Goal: Information Seeking & Learning: Learn about a topic

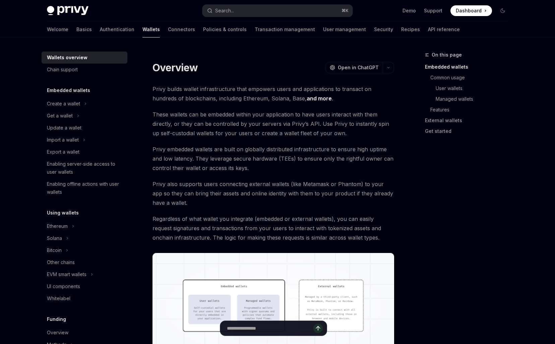
scroll to position [155, 0]
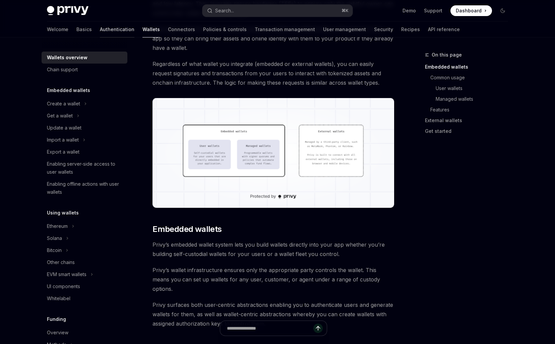
click at [100, 28] on link "Authentication" at bounding box center [117, 29] width 34 height 16
type textarea "*"
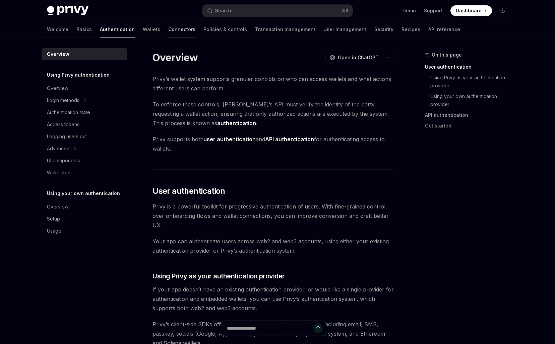
click at [168, 30] on link "Connectors" at bounding box center [181, 29] width 27 height 16
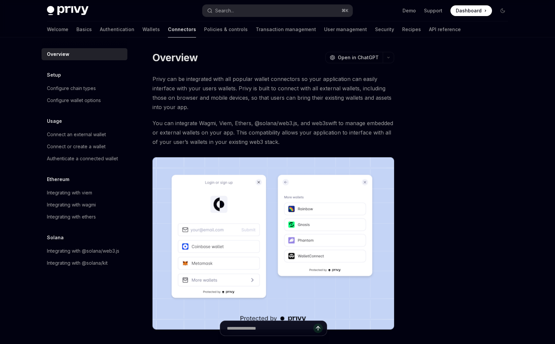
click at [239, 3] on div "Privy Docs home page Search... ⌘ K Demo Support Dashboard Dashboard Search..." at bounding box center [277, 10] width 461 height 21
click at [238, 8] on button "Search... ⌘ K" at bounding box center [277, 11] width 150 height 12
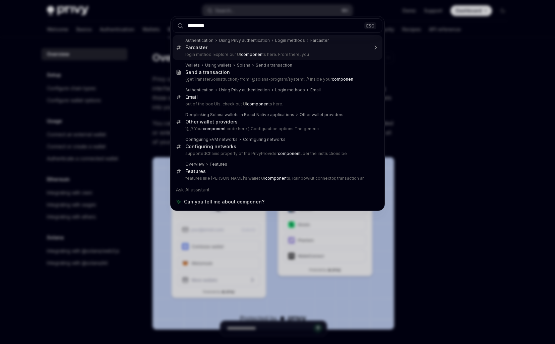
type input "*********"
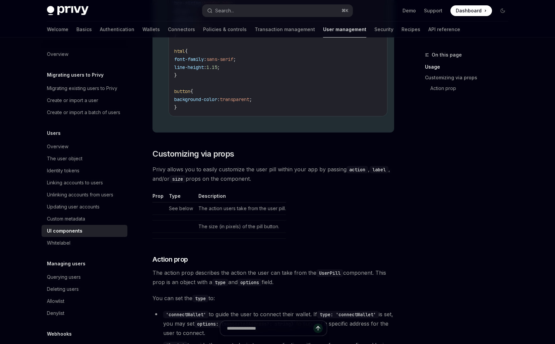
scroll to position [891, 0]
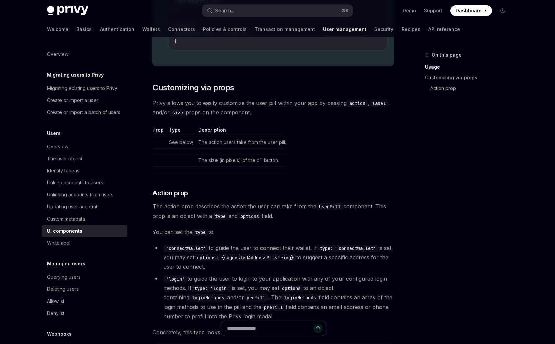
type textarea "*"
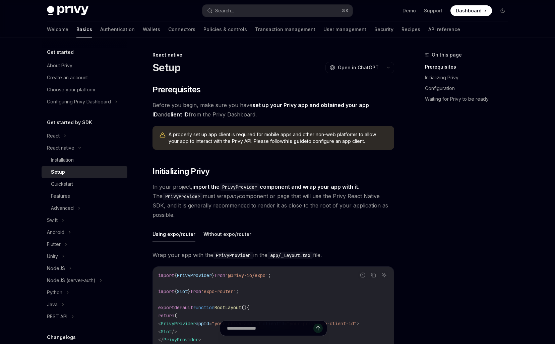
click at [280, 109] on span "Before you begin, make sure you have set up your Privy app and obtained your ap…" at bounding box center [272, 109] width 241 height 19
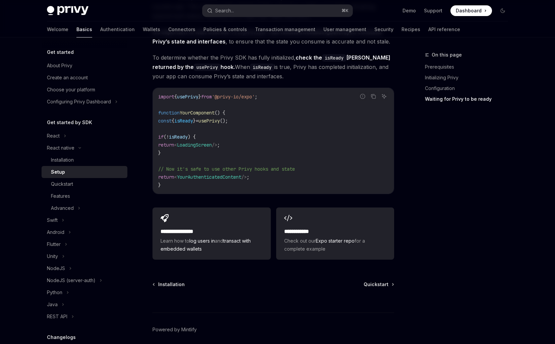
scroll to position [553, 0]
click at [68, 200] on div "Features" at bounding box center [60, 196] width 19 height 8
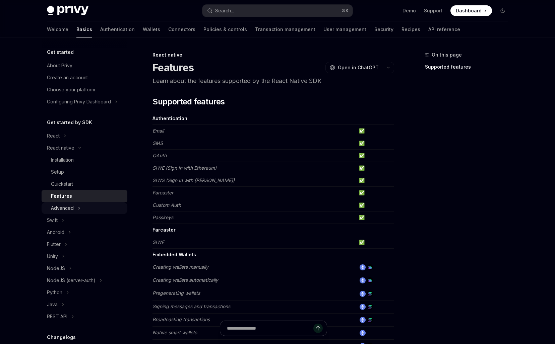
click at [68, 210] on div "Advanced" at bounding box center [62, 208] width 23 height 8
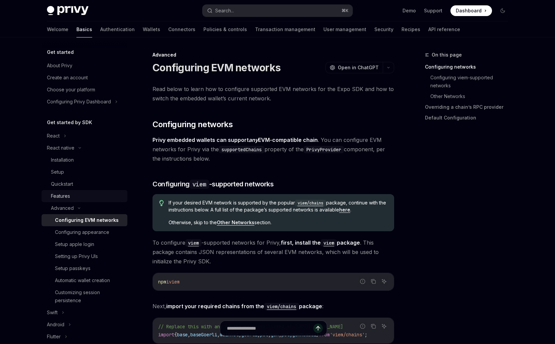
click at [68, 193] on div "Features" at bounding box center [60, 196] width 19 height 8
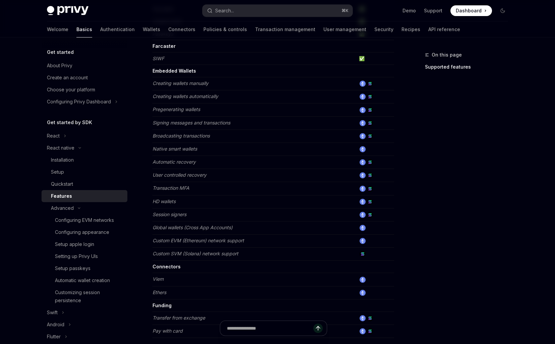
scroll to position [173, 0]
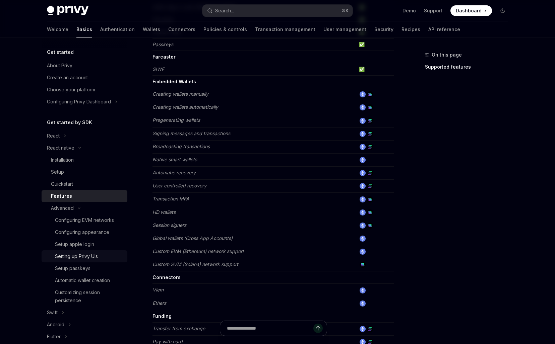
click at [81, 255] on div "Setting up Privy UIs" at bounding box center [76, 256] width 43 height 8
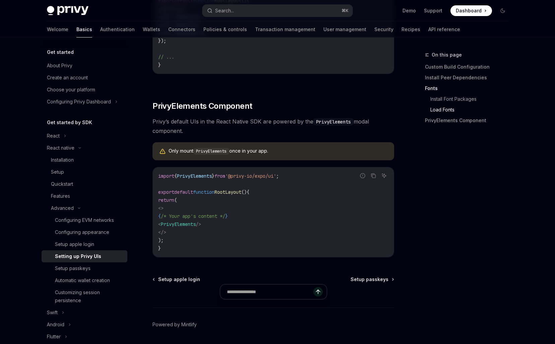
scroll to position [454, 0]
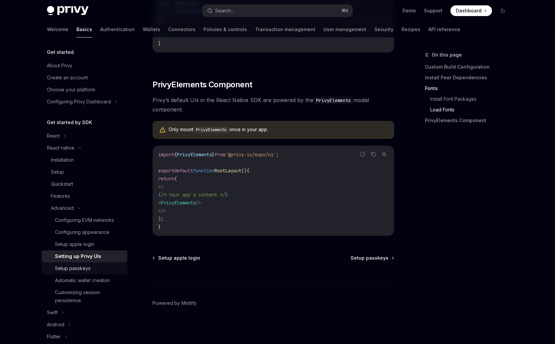
click at [69, 272] on div "Setup passkeys" at bounding box center [72, 269] width 35 height 8
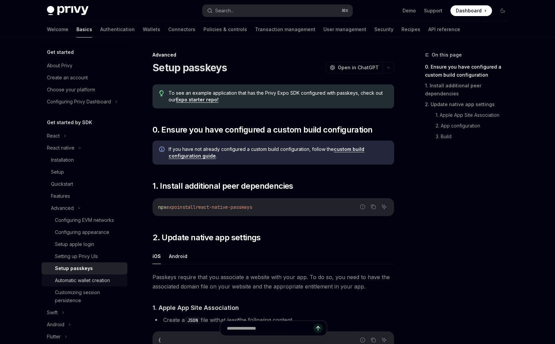
click at [69, 283] on div "Automatic wallet creation" at bounding box center [82, 281] width 55 height 8
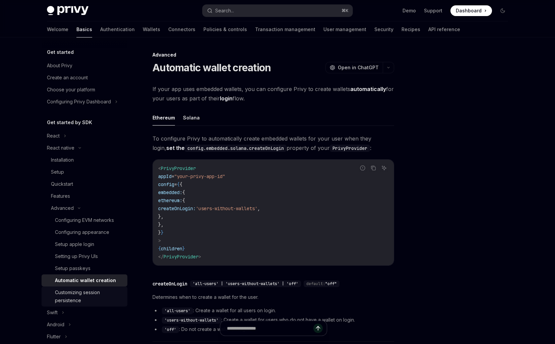
click at [69, 296] on div "Customizing session persistence" at bounding box center [89, 297] width 68 height 16
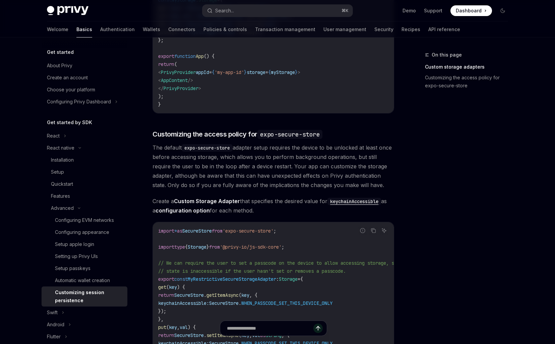
scroll to position [239, 0]
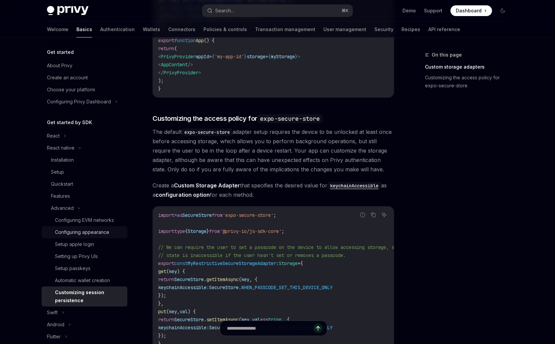
click at [72, 230] on div "Configuring appearance" at bounding box center [82, 232] width 54 height 8
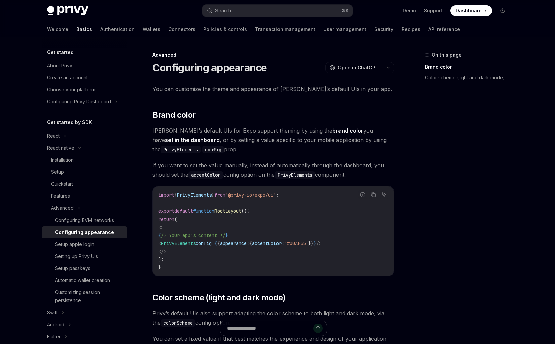
scroll to position [230, 0]
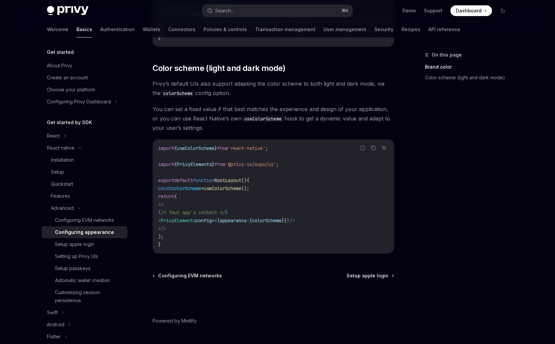
click at [201, 106] on span "You can set a fixed value if that best matches the experience and design of you…" at bounding box center [272, 118] width 241 height 28
click at [323, 31] on link "User management" at bounding box center [344, 29] width 43 height 16
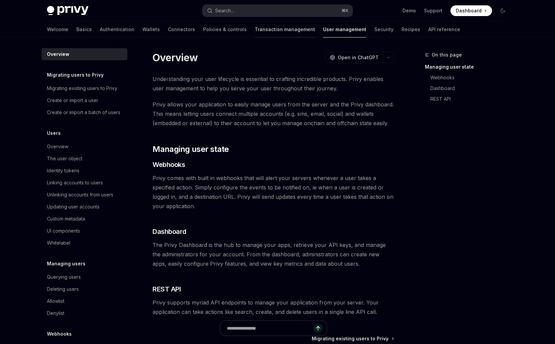
click at [270, 31] on link "Transaction management" at bounding box center [284, 29] width 60 height 16
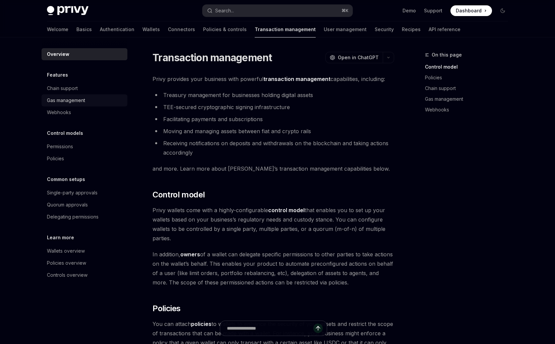
click at [67, 102] on div "Gas management" at bounding box center [66, 100] width 38 height 8
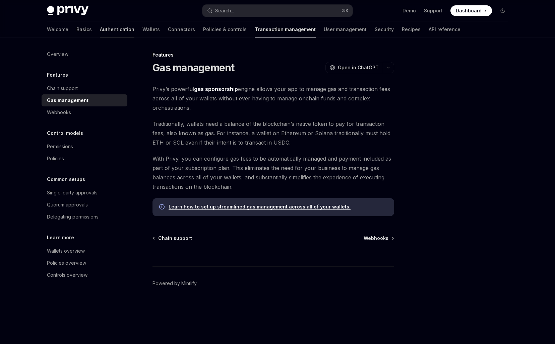
click at [100, 34] on link "Authentication" at bounding box center [117, 29] width 34 height 16
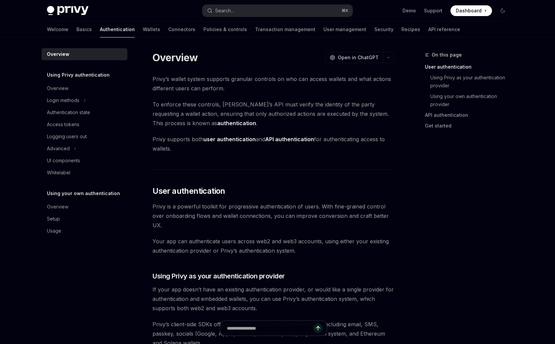
click at [129, 34] on div "Welcome Basics Authentication Wallets Connectors Policies & controls Transactio…" at bounding box center [253, 29] width 413 height 16
click at [143, 33] on link "Wallets" at bounding box center [151, 29] width 17 height 16
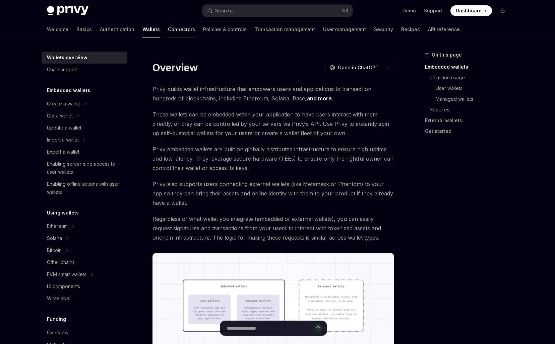
click at [168, 31] on link "Connectors" at bounding box center [181, 29] width 27 height 16
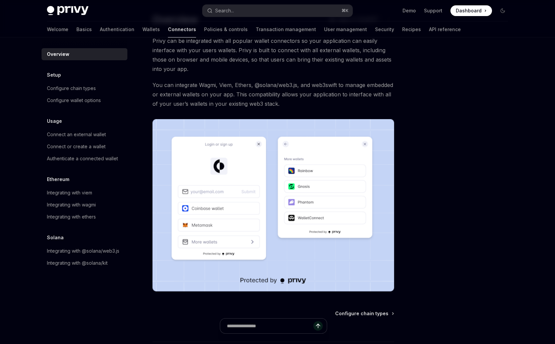
scroll to position [27, 0]
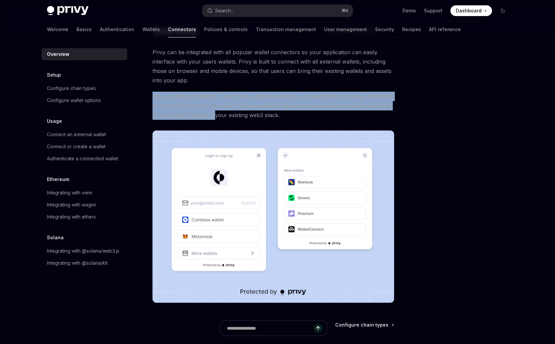
drag, startPoint x: 196, startPoint y: 88, endPoint x: 214, endPoint y: 116, distance: 33.1
click at [214, 116] on div "Privy can be integrated with all popular wallet connectors so your application …" at bounding box center [272, 175] width 241 height 255
click at [214, 116] on span "You can integrate Wagmi, Viem, Ethers, @solana/web3.js, and web3swift to manage…" at bounding box center [272, 106] width 241 height 28
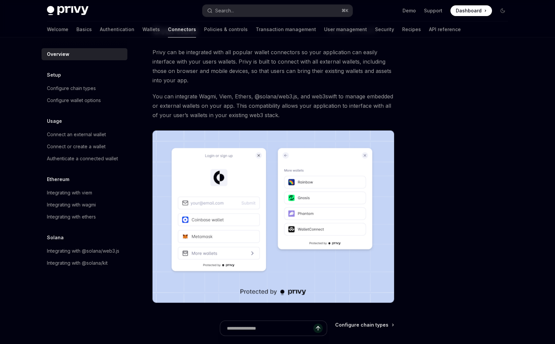
click at [214, 116] on span "You can integrate Wagmi, Viem, Ethers, @solana/web3.js, and web3swift to manage…" at bounding box center [272, 106] width 241 height 28
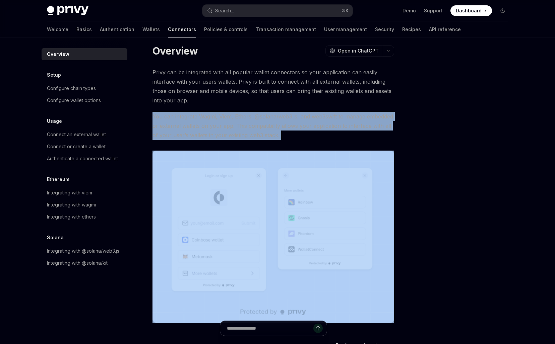
scroll to position [0, 0]
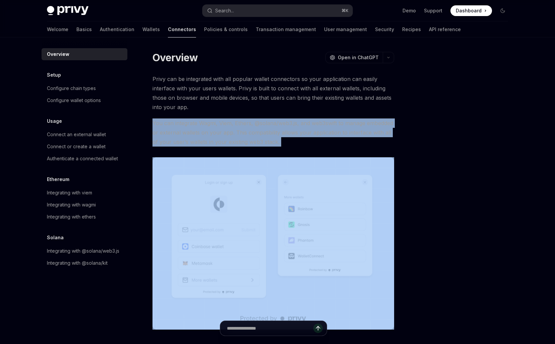
click at [214, 116] on div "Privy can be integrated with all popular wallet connectors so your application …" at bounding box center [272, 201] width 241 height 255
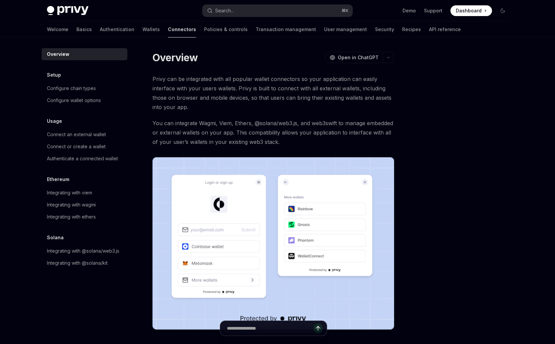
click at [218, 93] on span "Privy can be integrated with all popular wallet connectors so your application …" at bounding box center [272, 93] width 241 height 38
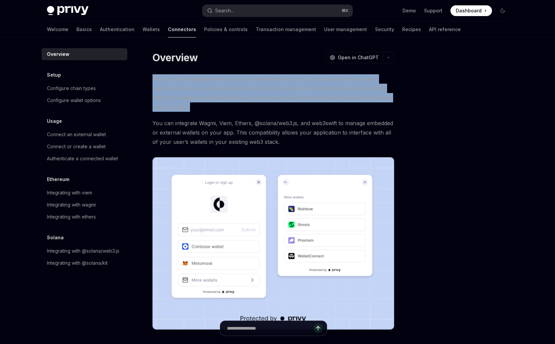
click at [218, 93] on span "Privy can be integrated with all popular wallet connectors so your application …" at bounding box center [272, 93] width 241 height 38
click at [218, 122] on span "You can integrate Wagmi, Viem, Ethers, @solana/web3.js, and web3swift to manage…" at bounding box center [272, 133] width 241 height 28
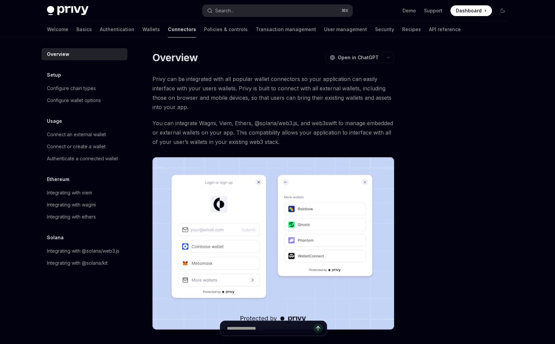
click at [218, 122] on span "You can integrate Wagmi, Viem, Ethers, @solana/web3.js, and web3swift to manage…" at bounding box center [272, 133] width 241 height 28
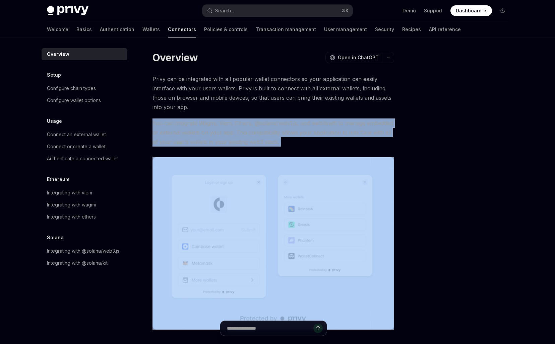
click at [236, 111] on span "Privy can be integrated with all popular wallet connectors so your application …" at bounding box center [272, 93] width 241 height 38
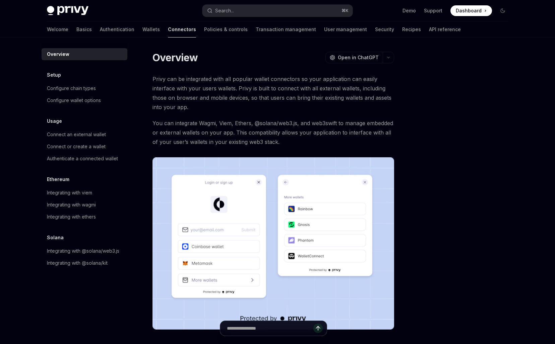
click at [236, 111] on span "Privy can be integrated with all popular wallet connectors so your application …" at bounding box center [272, 93] width 241 height 38
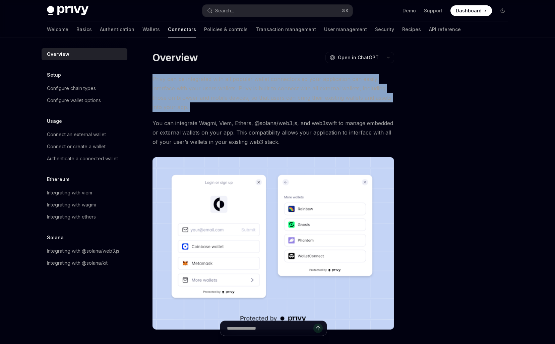
click at [236, 111] on span "Privy can be integrated with all popular wallet connectors so your application …" at bounding box center [272, 93] width 241 height 38
click at [89, 136] on div "Connect an external wallet" at bounding box center [76, 135] width 59 height 8
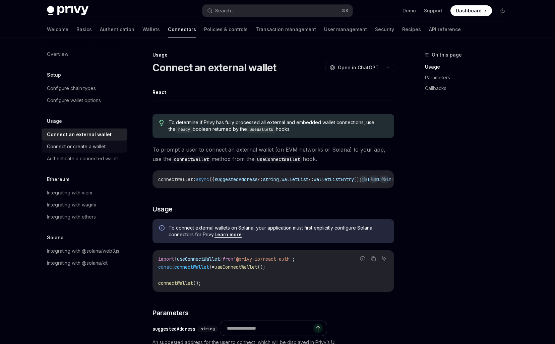
click at [117, 147] on div "Connect or create a wallet" at bounding box center [85, 147] width 76 height 8
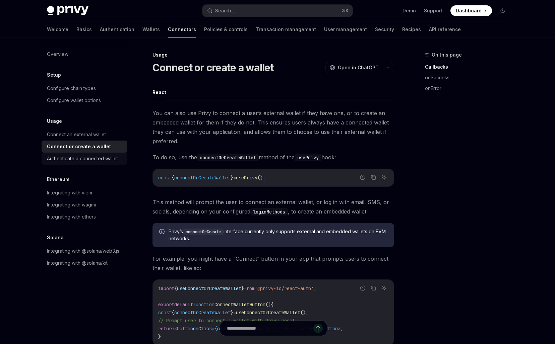
click at [117, 155] on div "Authenticate a connected wallet" at bounding box center [82, 159] width 71 height 8
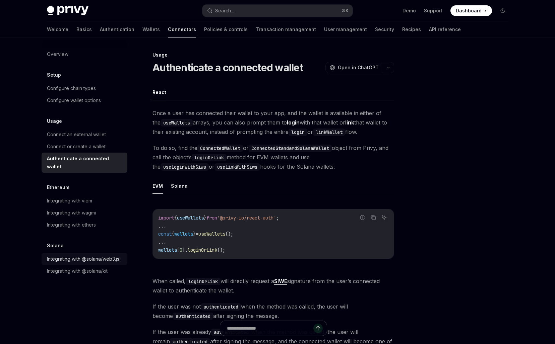
click at [103, 253] on link "Integrating with @solana/web3.js" at bounding box center [85, 259] width 86 height 12
click at [105, 29] on div "Welcome Basics Authentication Wallets Connectors Policies & controls Transactio…" at bounding box center [254, 29] width 414 height 16
click at [142, 32] on link "Wallets" at bounding box center [150, 29] width 17 height 16
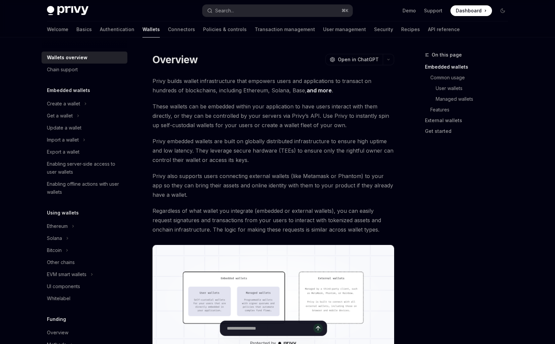
scroll to position [10, 0]
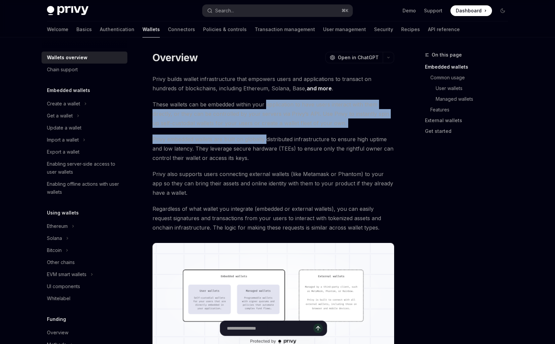
drag, startPoint x: 266, startPoint y: 108, endPoint x: 265, endPoint y: 143, distance: 35.2
click at [77, 66] on div "Chain support" at bounding box center [62, 70] width 31 height 8
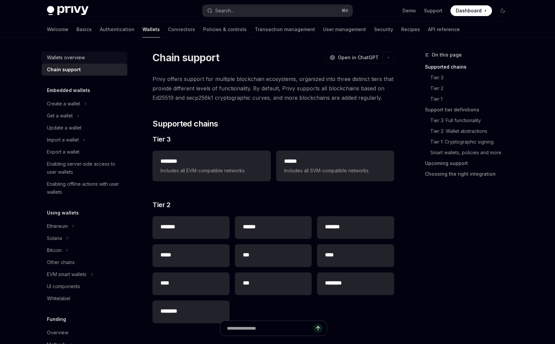
click at [77, 58] on div "Wallets overview" at bounding box center [66, 58] width 38 height 8
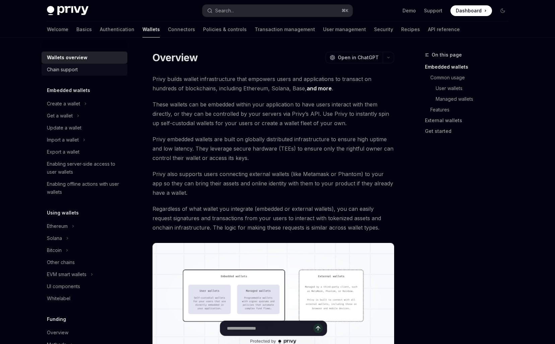
click at [76, 74] on link "Chain support" at bounding box center [85, 70] width 86 height 12
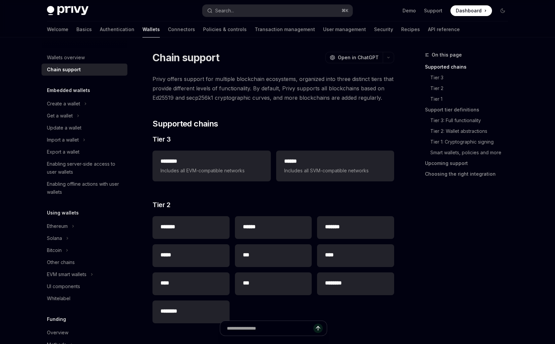
click at [56, 19] on div "Privy Docs home page Search... ⌘ K Demo Support Dashboard Dashboard Search..." at bounding box center [277, 10] width 461 height 21
click at [76, 32] on link "Basics" at bounding box center [83, 29] width 15 height 16
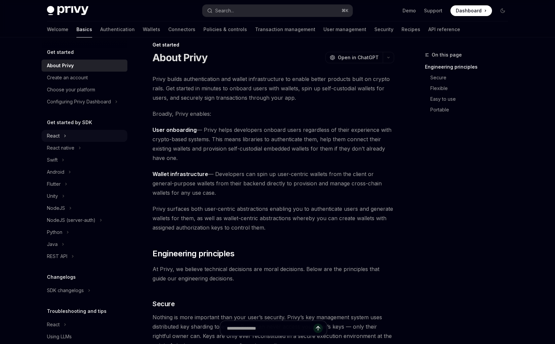
click at [52, 140] on div "React" at bounding box center [53, 136] width 13 height 8
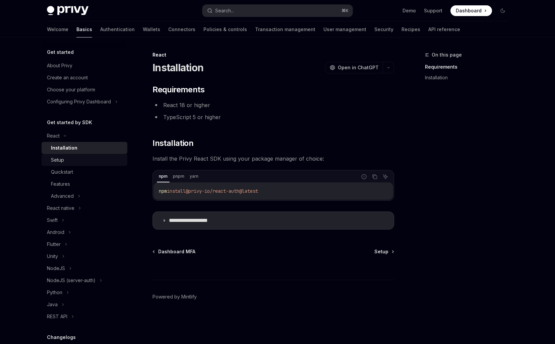
click at [58, 163] on div "Setup" at bounding box center [57, 160] width 13 height 8
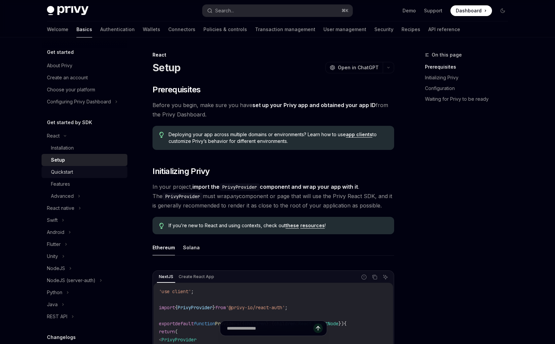
click at [58, 176] on link "Quickstart" at bounding box center [85, 172] width 86 height 12
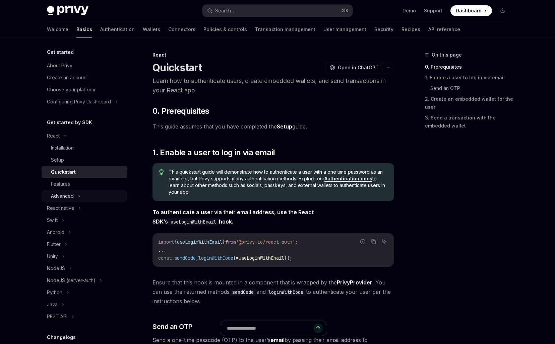
click at [58, 200] on div "Advanced" at bounding box center [62, 196] width 23 height 8
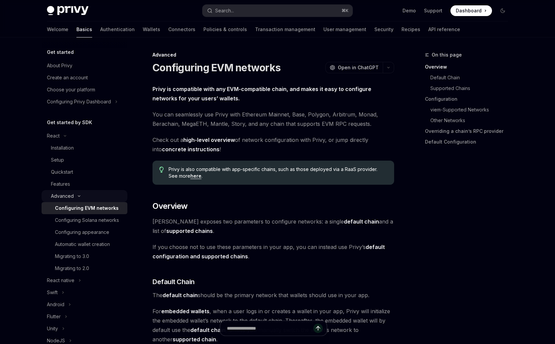
scroll to position [61, 0]
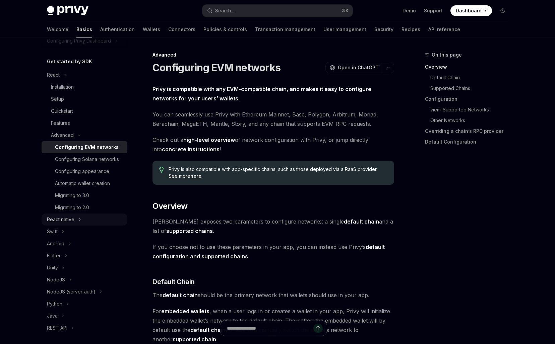
click at [77, 221] on div "React native" at bounding box center [85, 220] width 86 height 12
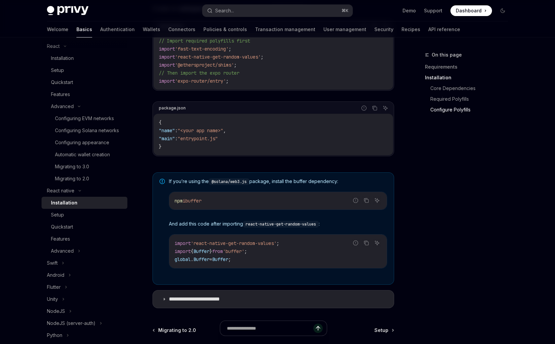
scroll to position [454, 0]
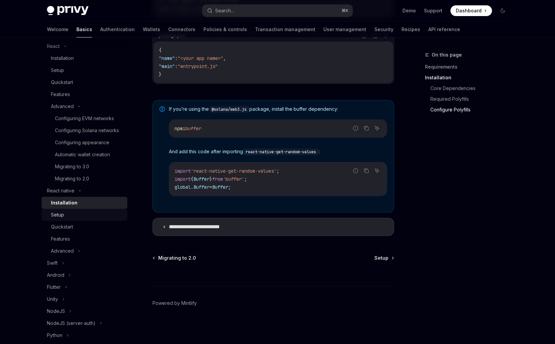
click at [93, 219] on link "Setup" at bounding box center [85, 215] width 86 height 12
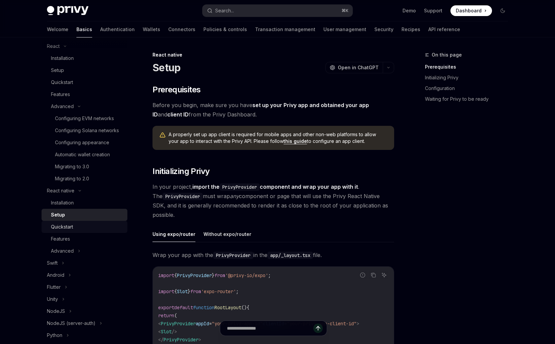
click at [92, 227] on div "Quickstart" at bounding box center [87, 227] width 72 height 8
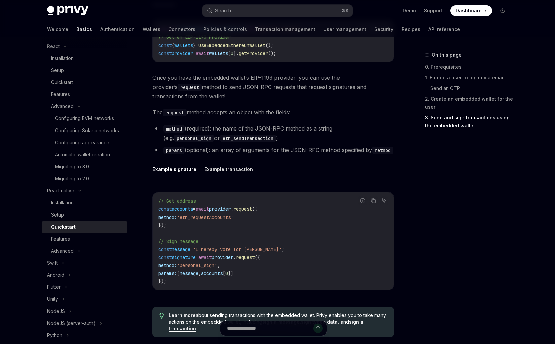
scroll to position [904, 0]
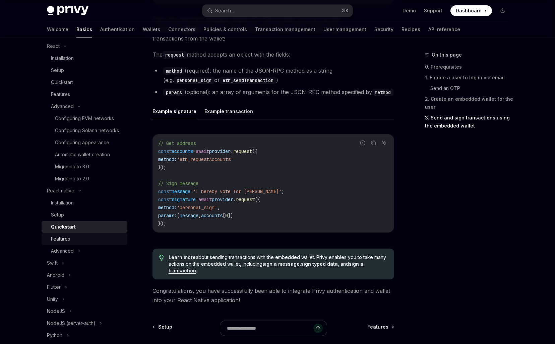
click at [95, 237] on div "Features" at bounding box center [87, 239] width 72 height 8
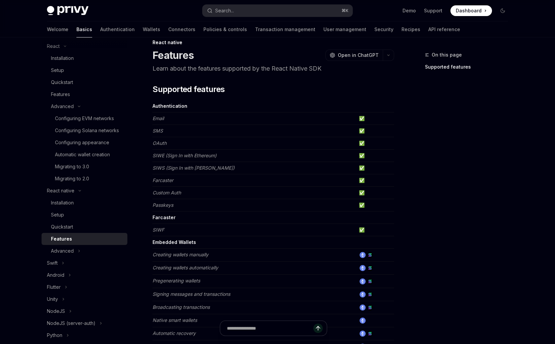
scroll to position [14, 0]
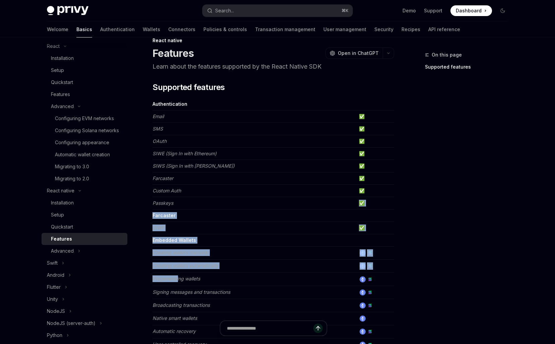
drag, startPoint x: 174, startPoint y: 205, endPoint x: 178, endPoint y: 285, distance: 79.4
click at [178, 284] on tbody "Authentication Email ✅ SMS ✅ OAuth ✅ SIWE (Sign In with Ethereum) ✅ SIWS (Sign …" at bounding box center [272, 303] width 241 height 410
click at [178, 285] on td "Pregenerating wallets" at bounding box center [254, 279] width 204 height 13
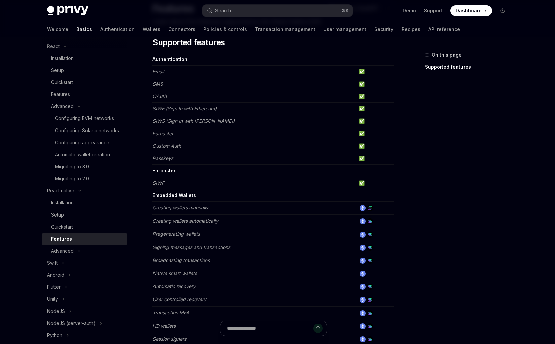
scroll to position [153, 0]
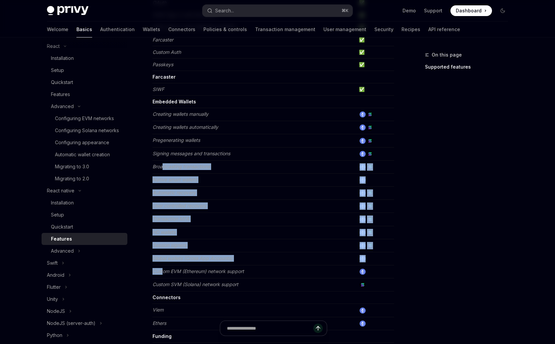
drag, startPoint x: 164, startPoint y: 164, endPoint x: 164, endPoint y: 275, distance: 110.2
click at [164, 274] on tbody "Authentication Email ✅ SMS ✅ OAuth ✅ SIWE (Sign In with Ethereum) ✅ SIWS (Sign …" at bounding box center [272, 164] width 241 height 410
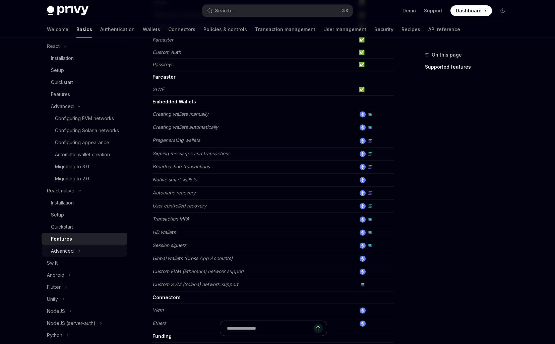
click at [90, 249] on div "Advanced" at bounding box center [85, 251] width 86 height 12
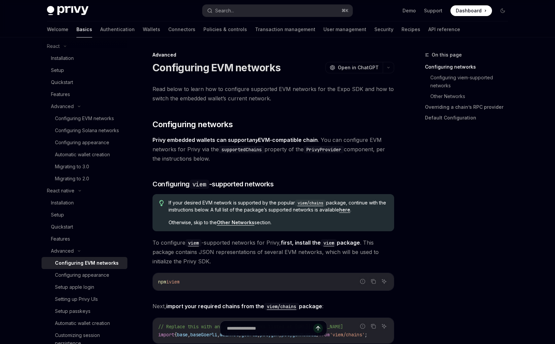
click at [82, 263] on div "Configuring EVM networks" at bounding box center [87, 263] width 64 height 8
click at [80, 274] on div "Configuring appearance" at bounding box center [82, 275] width 54 height 8
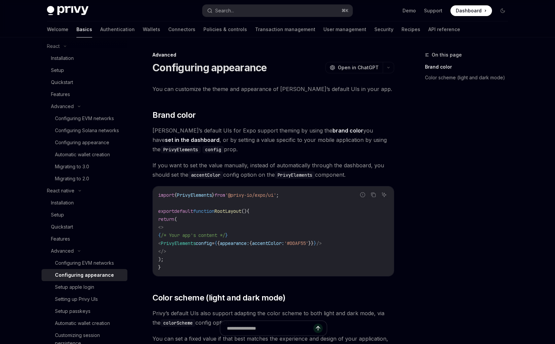
click at [80, 274] on div "Configuring appearance" at bounding box center [84, 275] width 59 height 8
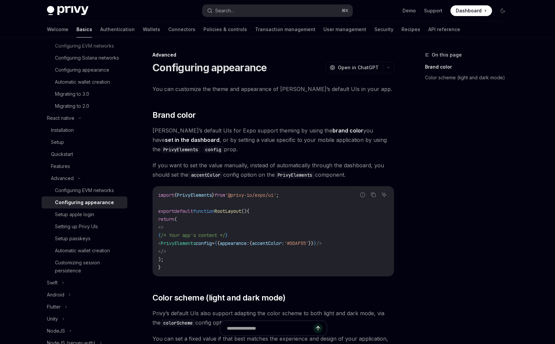
click at [207, 247] on code "import { PrivyElements } from '@privy-io/expo/ui' ; export default function Roo…" at bounding box center [273, 231] width 230 height 80
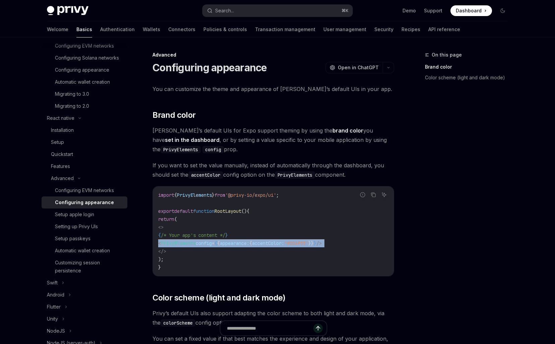
click at [207, 247] on code "import { PrivyElements } from '@privy-io/expo/ui' ; export default function Roo…" at bounding box center [273, 231] width 230 height 80
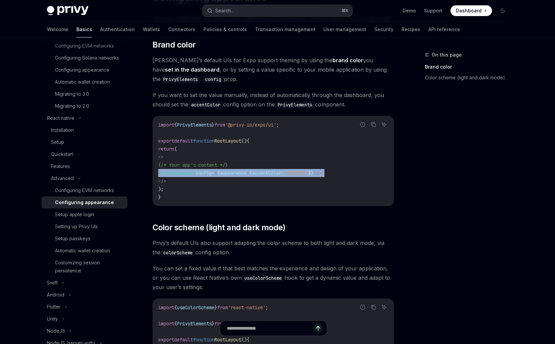
scroll to position [179, 0]
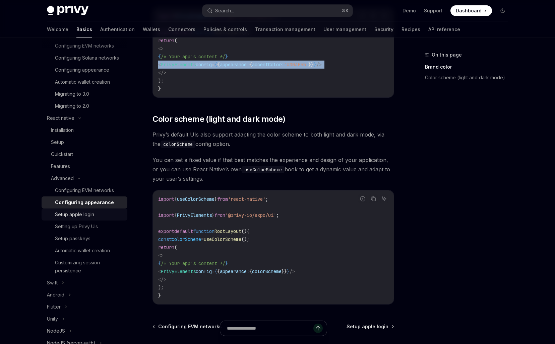
click at [60, 217] on div "Setup apple login" at bounding box center [74, 215] width 39 height 8
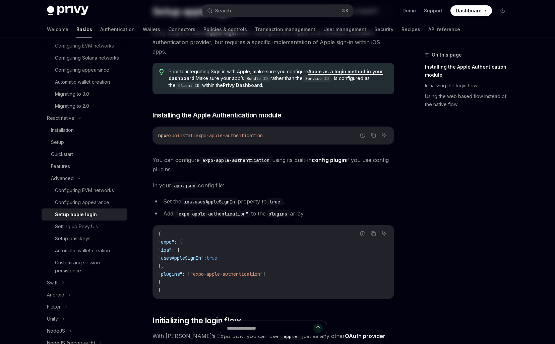
scroll to position [118, 0]
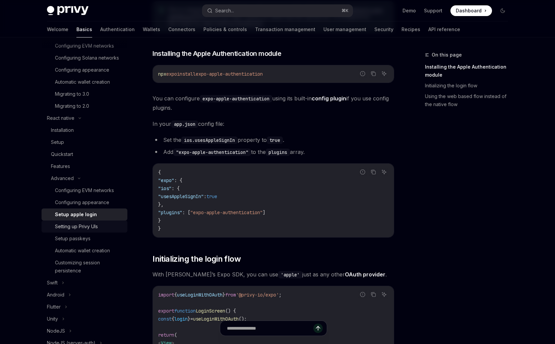
click at [96, 225] on div "Setting up Privy UIs" at bounding box center [76, 227] width 43 height 8
type textarea "*"
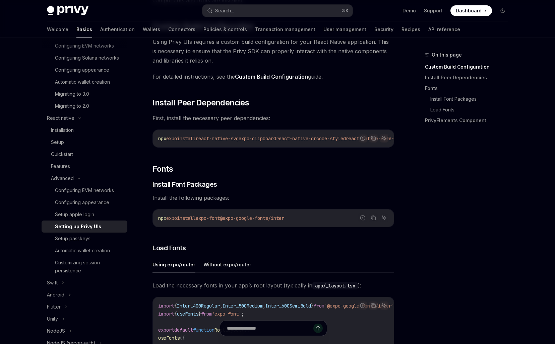
scroll to position [136, 0]
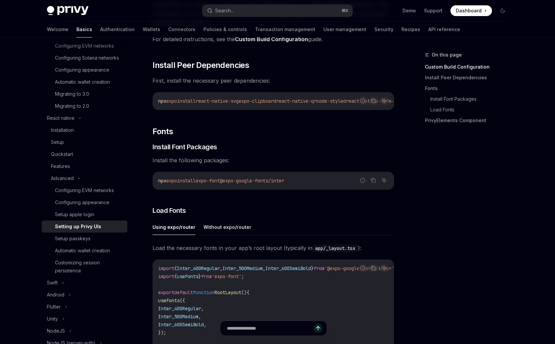
click at [195, 188] on div "npx expo install expo-font @expo-google-fonts/inter" at bounding box center [273, 180] width 241 height 17
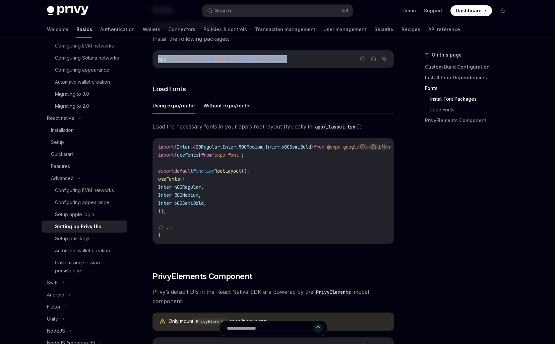
scroll to position [258, 0]
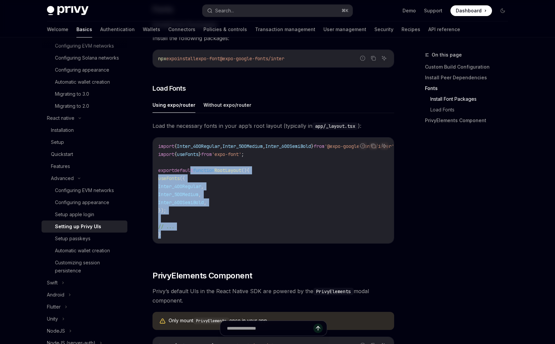
drag, startPoint x: 191, startPoint y: 170, endPoint x: 247, endPoint y: 235, distance: 85.7
click at [246, 234] on code "import { Inter_400Regular , Inter_500Medium , Inter_600SemiBold } from '@expo-g…" at bounding box center [285, 190] width 254 height 96
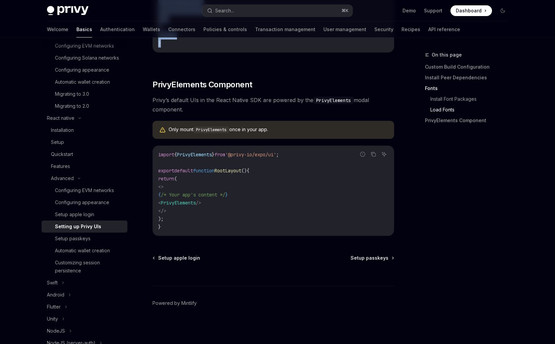
scroll to position [450, 0]
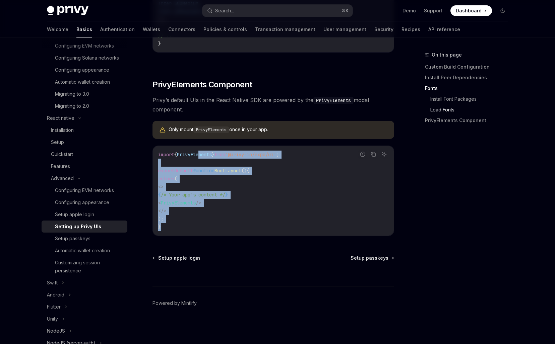
drag, startPoint x: 205, startPoint y: 164, endPoint x: 249, endPoint y: 235, distance: 83.3
click at [249, 231] on code "import { PrivyElements } from '@privy-io/expo/ui' ; export default function Roo…" at bounding box center [273, 191] width 230 height 80
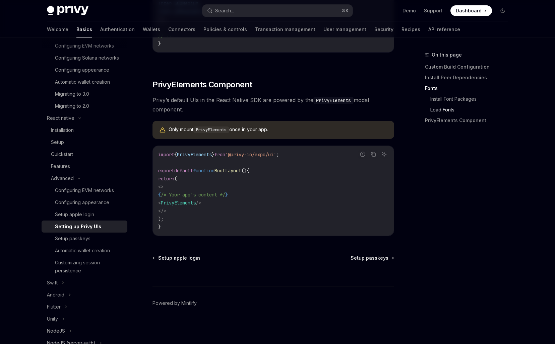
click at [224, 153] on div "import { PrivyElements } from '@privy-io/expo/ui' ; export default function Roo…" at bounding box center [273, 191] width 241 height 90
copy code "import { PrivyElements } from '@privy-io/expo/ui' ;"
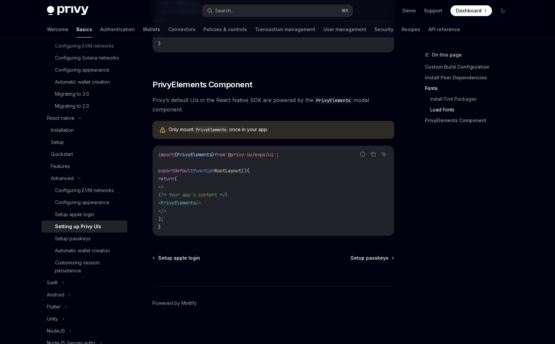
click at [193, 219] on code "import { PrivyElements } from '@privy-io/expo/ui' ; export default function Roo…" at bounding box center [273, 191] width 230 height 80
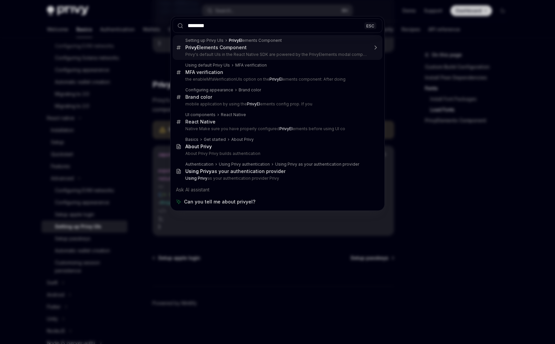
type input "*********"
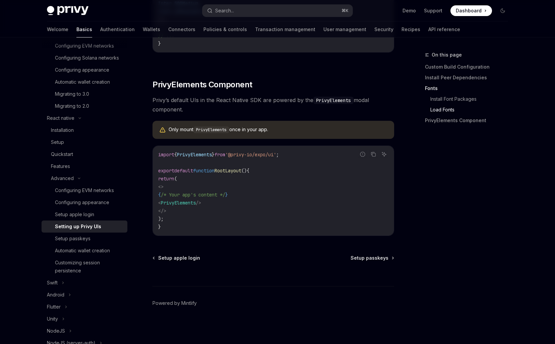
click at [204, 161] on code "import { PrivyElements } from '@privy-io/expo/ui' ; export default function Roo…" at bounding box center [273, 191] width 230 height 80
click at [204, 127] on code "PrivyElements" at bounding box center [211, 130] width 36 height 7
click at [204, 128] on code "PrivyElements" at bounding box center [211, 130] width 36 height 7
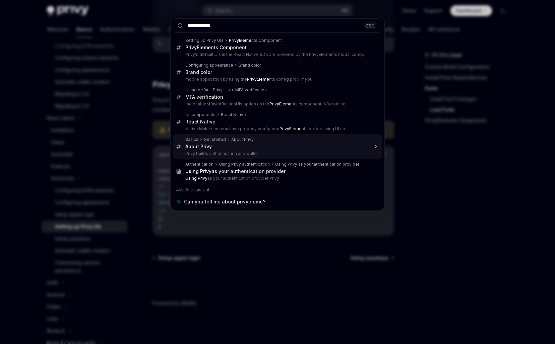
type input "**********"
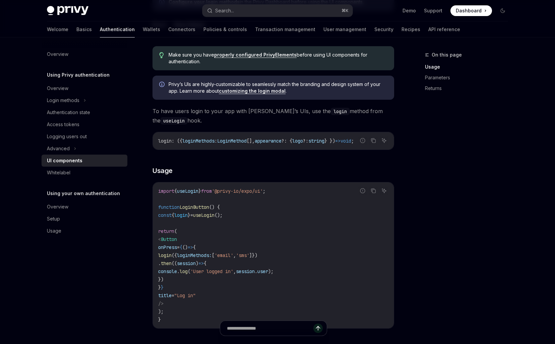
scroll to position [327, 0]
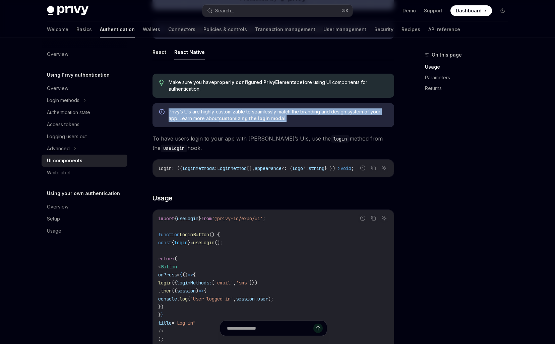
drag, startPoint x: 207, startPoint y: 107, endPoint x: 207, endPoint y: 130, distance: 22.1
click at [207, 130] on div "Make sure you have properly configured PrivyElements before using UI components…" at bounding box center [272, 300] width 241 height 465
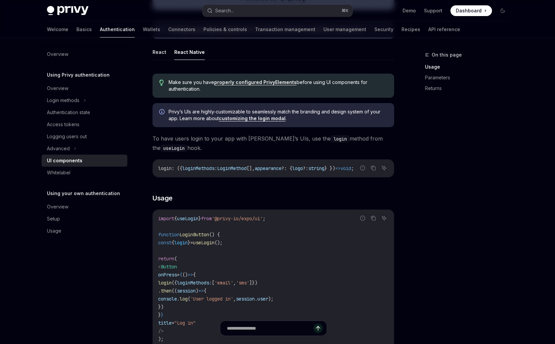
click at [207, 130] on div "Make sure you have properly configured PrivyElements before using UI components…" at bounding box center [272, 300] width 241 height 465
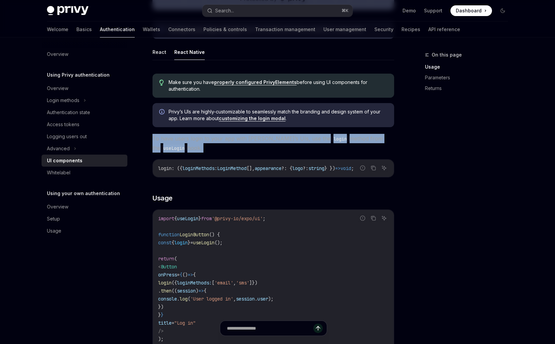
click at [207, 130] on div "Make sure you have properly configured PrivyElements before using UI components…" at bounding box center [272, 300] width 241 height 465
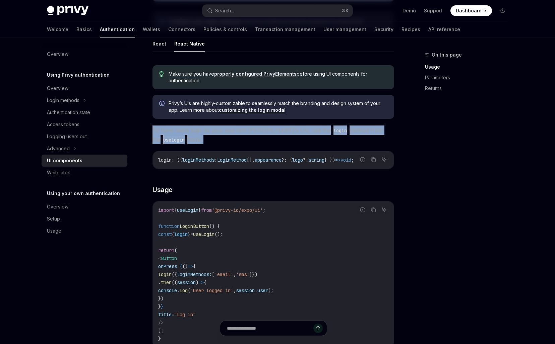
scroll to position [310, 0]
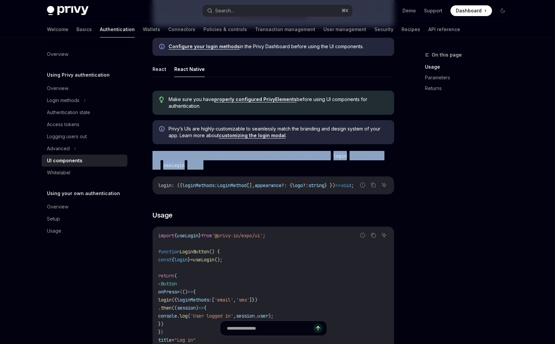
click at [207, 130] on span "Privy’s UIs are highly-customizable to seamlessly match the branding and design…" at bounding box center [277, 132] width 219 height 13
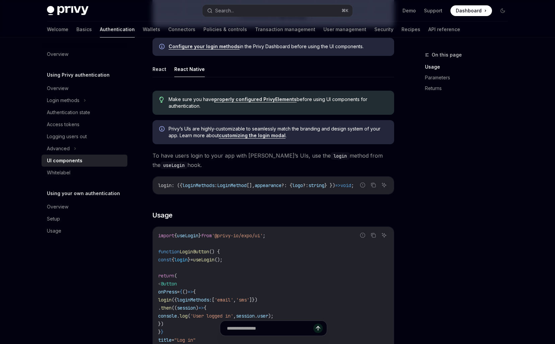
click at [207, 130] on span "Privy’s UIs are highly-customizable to seamlessly match the branding and design…" at bounding box center [277, 132] width 219 height 13
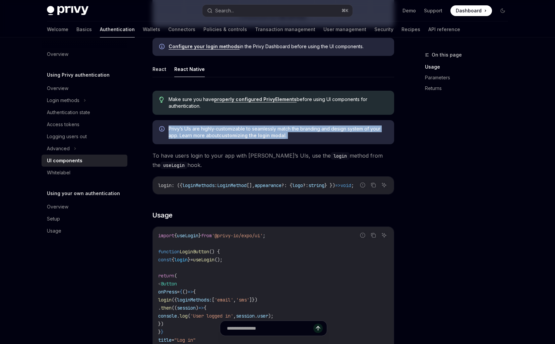
click at [195, 126] on span "Privy’s UIs are highly-customizable to seamlessly match the branding and design…" at bounding box center [277, 132] width 219 height 13
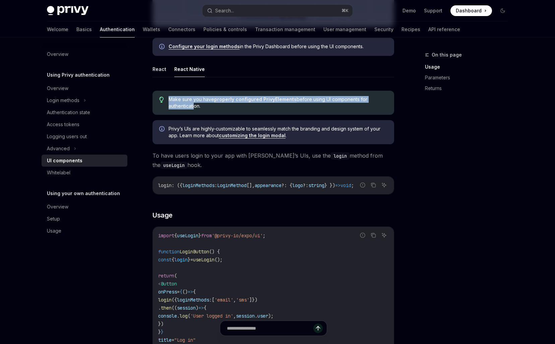
drag, startPoint x: 181, startPoint y: 93, endPoint x: 194, endPoint y: 104, distance: 17.2
click at [194, 104] on div "Make sure you have properly configured PrivyElements before using UI components…" at bounding box center [272, 103] width 241 height 24
click at [194, 104] on span "Make sure you have properly configured PrivyElements before using UI components…" at bounding box center [277, 102] width 219 height 13
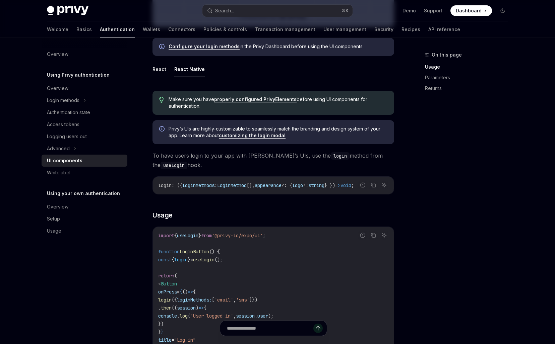
click at [194, 104] on span "Make sure you have properly configured PrivyElements before using UI components…" at bounding box center [277, 102] width 219 height 13
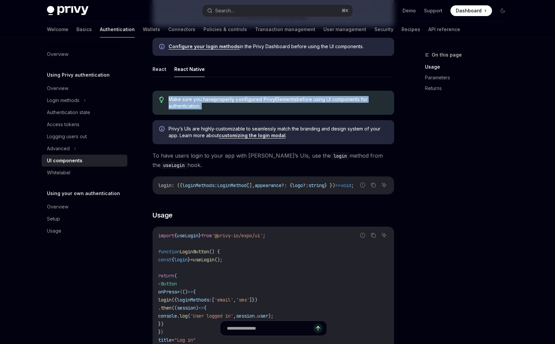
click at [194, 124] on div "Privy’s UIs are highly-customizable to seamlessly match the branding and design…" at bounding box center [272, 132] width 241 height 24
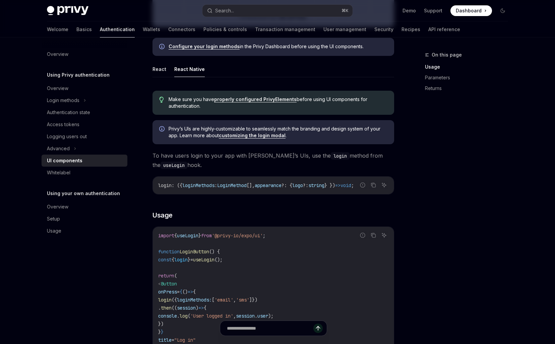
click at [194, 124] on div "Privy’s UIs are highly-customizable to seamlessly match the branding and design…" at bounding box center [272, 132] width 241 height 24
click at [194, 131] on span "Privy’s UIs are highly-customizable to seamlessly match the branding and design…" at bounding box center [277, 132] width 219 height 13
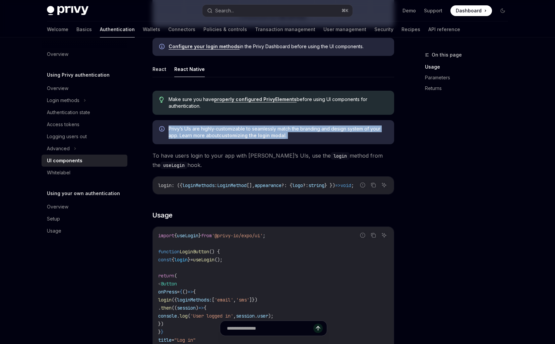
click at [194, 131] on span "Privy’s UIs are highly-customizable to seamlessly match the branding and design…" at bounding box center [277, 132] width 219 height 13
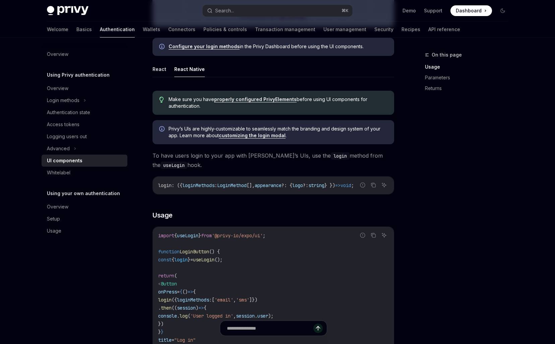
click at [205, 131] on span "Privy’s UIs are highly-customizable to seamlessly match the branding and design…" at bounding box center [277, 132] width 219 height 13
click at [191, 178] on div "login : ({ loginMethods : LoginMethod [], appearance ?: { logo ?: string } }) =…" at bounding box center [273, 185] width 241 height 17
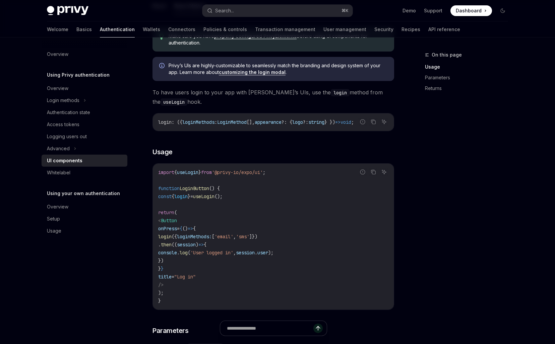
scroll to position [416, 0]
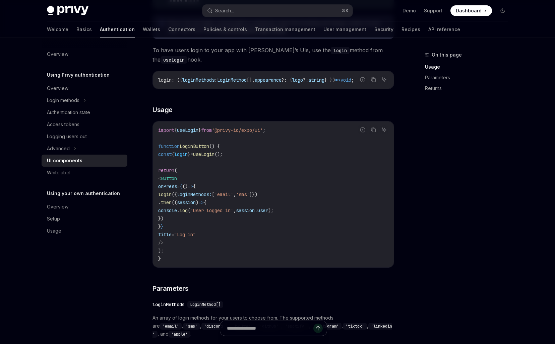
type textarea "*"
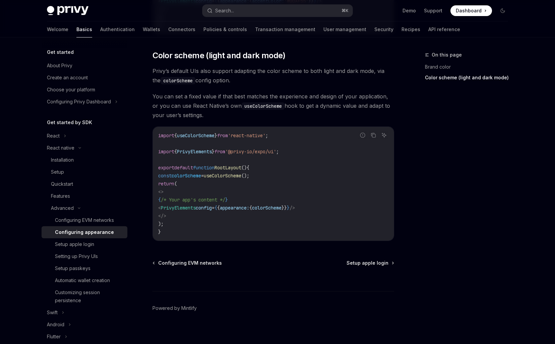
scroll to position [239, 0]
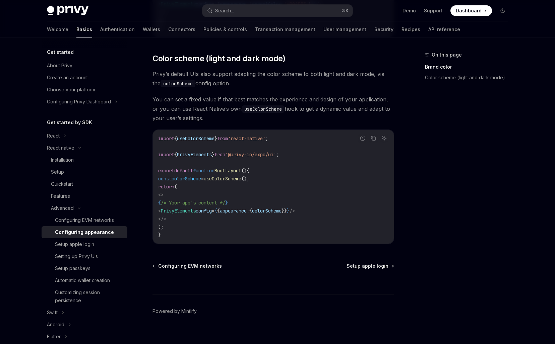
click at [270, 158] on code "import { useColorScheme } from 'react-native' ; import { PrivyElements } from '…" at bounding box center [273, 187] width 230 height 104
click at [263, 130] on div "import { useColorScheme } from 'react-native' ; import { PrivyElements } from '…" at bounding box center [273, 187] width 241 height 114
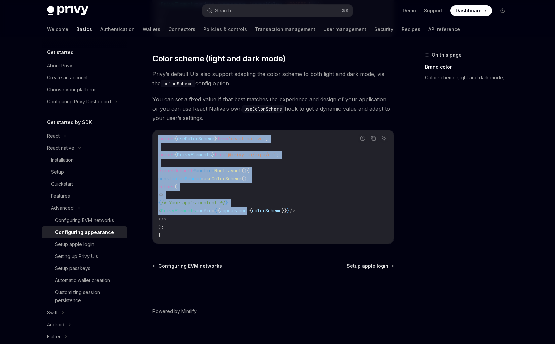
drag, startPoint x: 263, startPoint y: 130, endPoint x: 263, endPoint y: 214, distance: 84.0
click at [263, 214] on div "import { useColorScheme } from 'react-native' ; import { PrivyElements } from '…" at bounding box center [273, 187] width 241 height 114
click at [249, 214] on span "appearance:" at bounding box center [234, 211] width 29 height 6
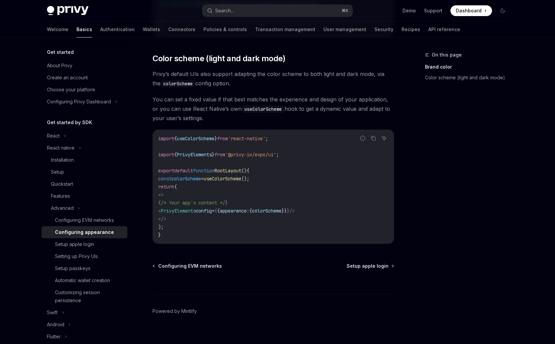
type textarea "*"
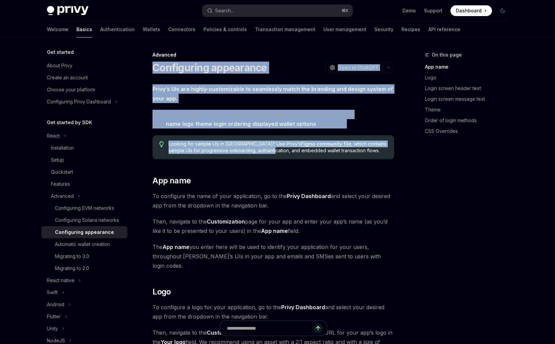
drag, startPoint x: 243, startPoint y: 55, endPoint x: 239, endPoint y: 166, distance: 111.2
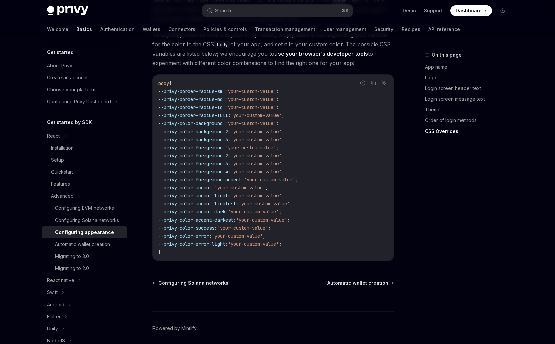
scroll to position [1662, 0]
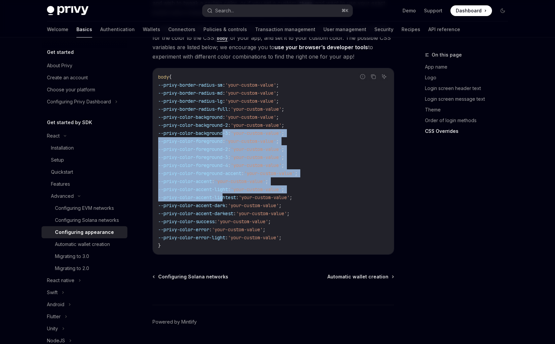
drag, startPoint x: 225, startPoint y: 176, endPoint x: 224, endPoint y: 119, distance: 57.3
click at [225, 119] on code "body { --privy-border-radius-sm : 'your-custom-value' ; --privy-border-radius-m…" at bounding box center [273, 161] width 230 height 177
click at [222, 138] on span "--privy-color-foreground" at bounding box center [190, 141] width 64 height 6
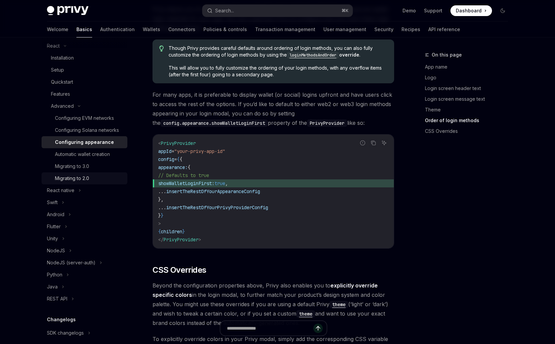
scroll to position [117, 0]
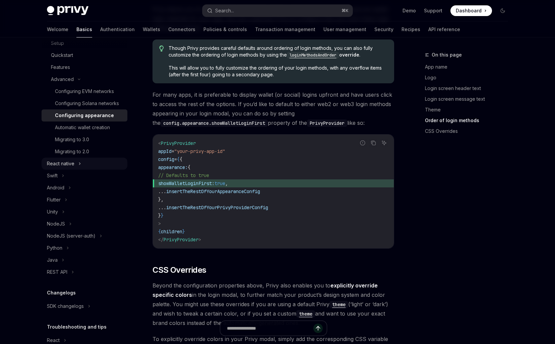
click at [70, 164] on div "React native" at bounding box center [60, 164] width 27 height 8
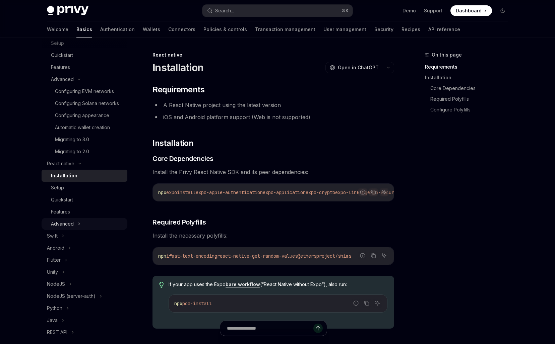
click at [71, 225] on div "Advanced" at bounding box center [62, 224] width 23 height 8
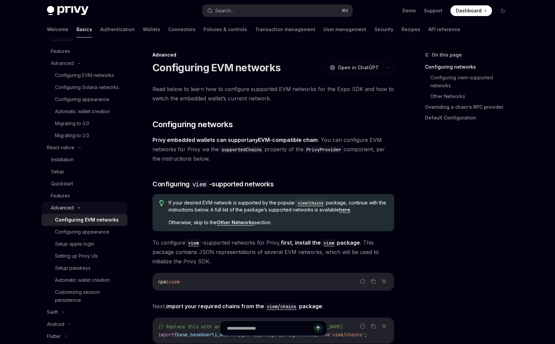
scroll to position [134, 0]
click at [78, 230] on div "Configuring appearance" at bounding box center [82, 231] width 54 height 8
drag, startPoint x: 203, startPoint y: 206, endPoint x: 203, endPoint y: 220, distance: 14.1
click at [203, 216] on div "If your desired EVM network is supported by the popular viem/chains package, co…" at bounding box center [277, 213] width 219 height 26
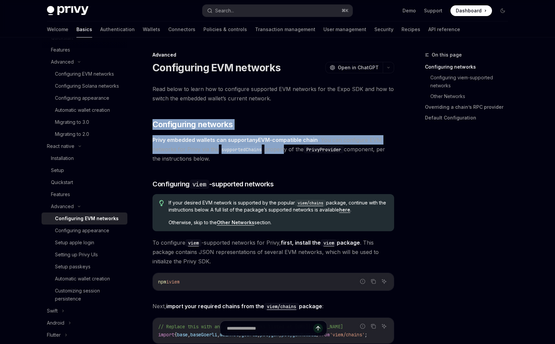
drag, startPoint x: 285, startPoint y: 119, endPoint x: 285, endPoint y: 148, distance: 29.1
click at [285, 148] on span "Privy embedded wallets can support any EVM-compatible chain . You can configure…" at bounding box center [272, 149] width 241 height 28
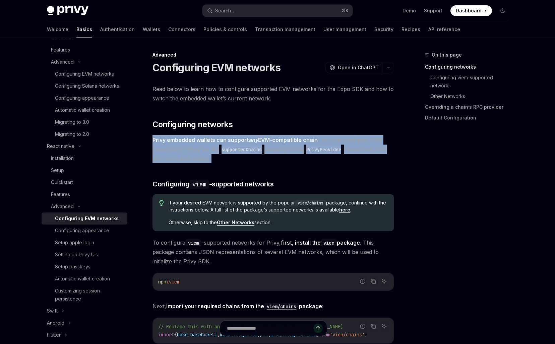
drag, startPoint x: 290, startPoint y: 133, endPoint x: 288, endPoint y: 164, distance: 30.9
drag, startPoint x: 293, startPoint y: 139, endPoint x: 289, endPoint y: 169, distance: 30.0
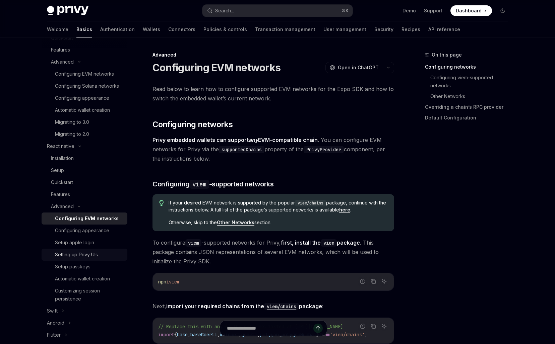
click at [89, 249] on link "Setting up Privy UIs" at bounding box center [85, 255] width 86 height 12
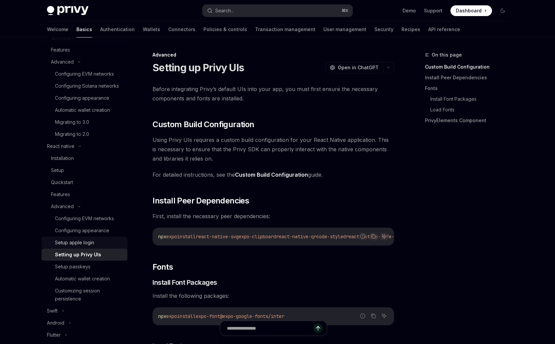
click at [91, 243] on div "Setup apple login" at bounding box center [74, 243] width 39 height 8
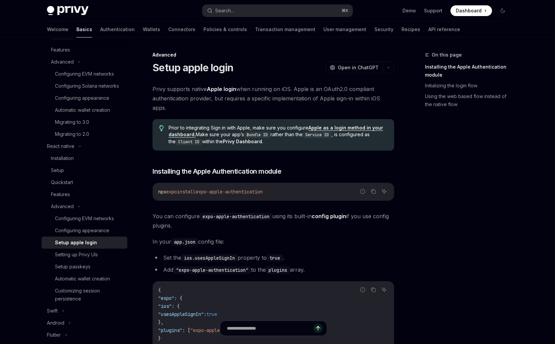
type textarea "*"
